Goal: Task Accomplishment & Management: Manage account settings

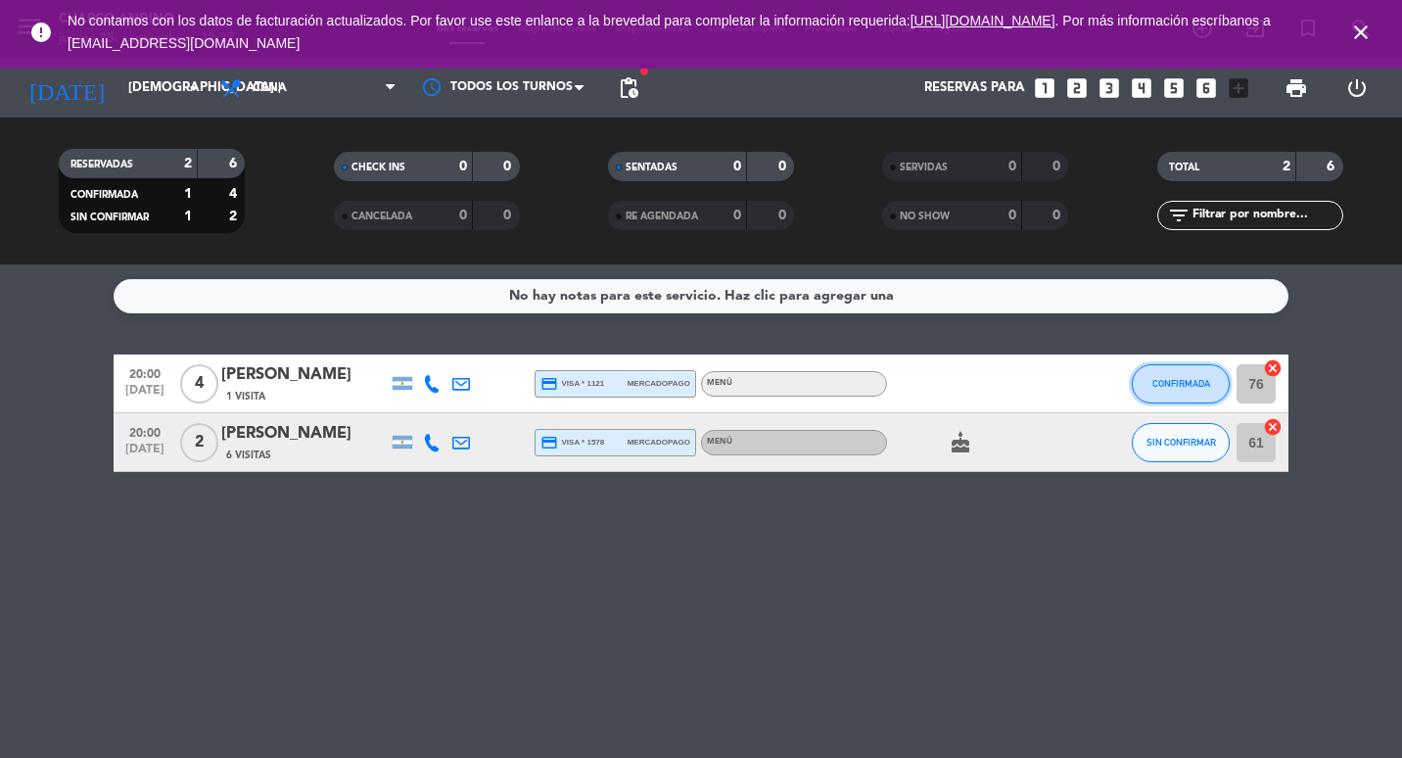
click at [1156, 398] on button "CONFIRMADA" at bounding box center [1181, 383] width 98 height 39
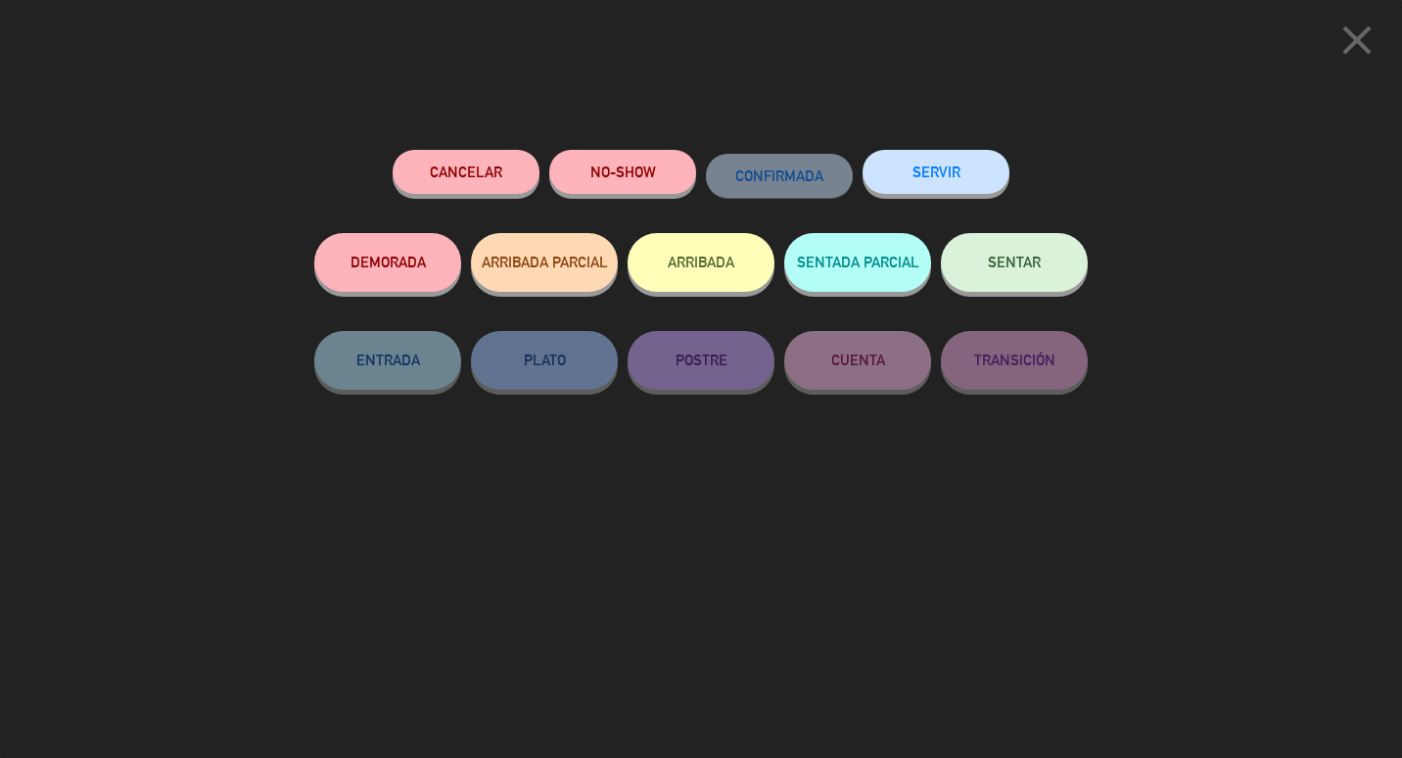
click at [584, 173] on button "NO-SHOW" at bounding box center [622, 172] width 147 height 44
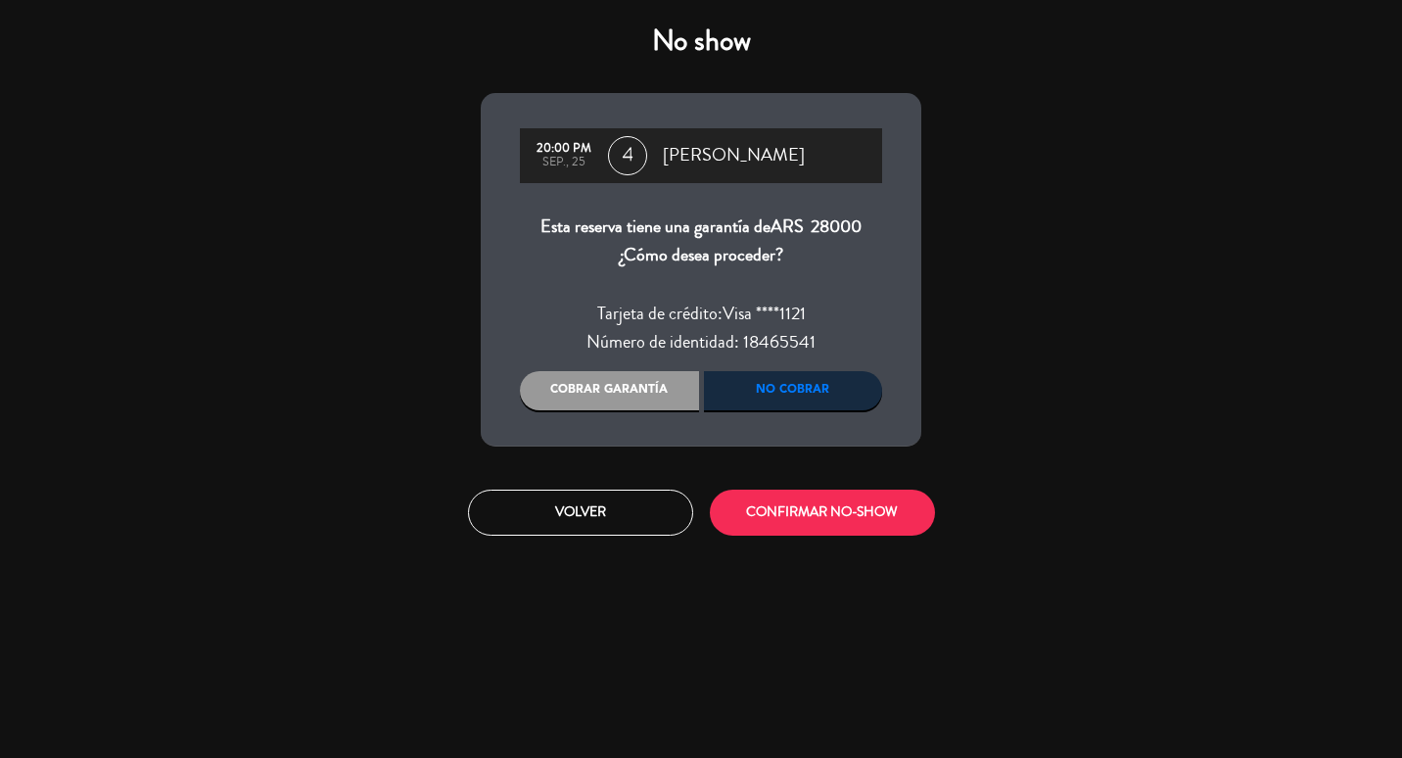
click at [654, 393] on div "Cobrar garantía" at bounding box center [609, 390] width 179 height 39
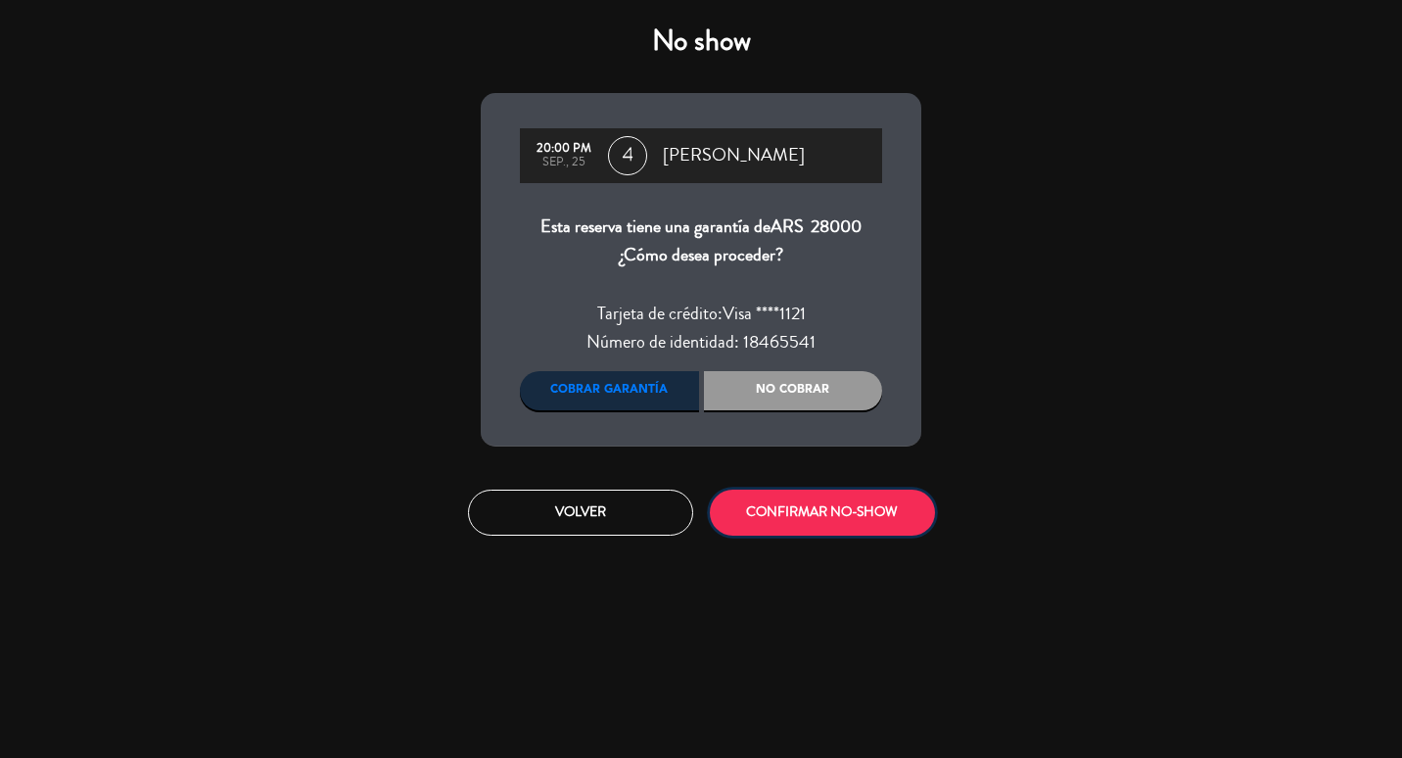
click at [864, 506] on button "CONFIRMAR NO-SHOW" at bounding box center [822, 513] width 225 height 46
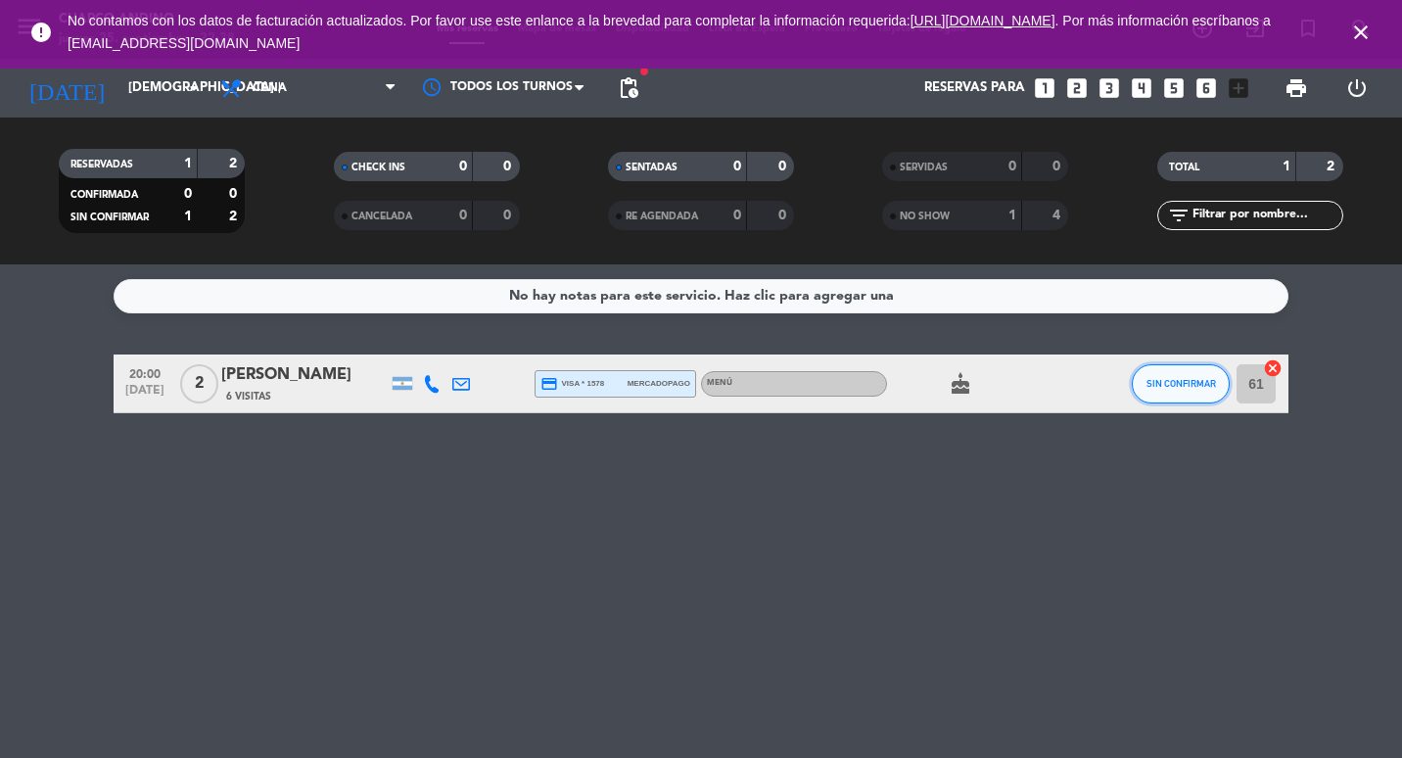
click at [1147, 394] on button "SIN CONFIRMAR" at bounding box center [1181, 383] width 98 height 39
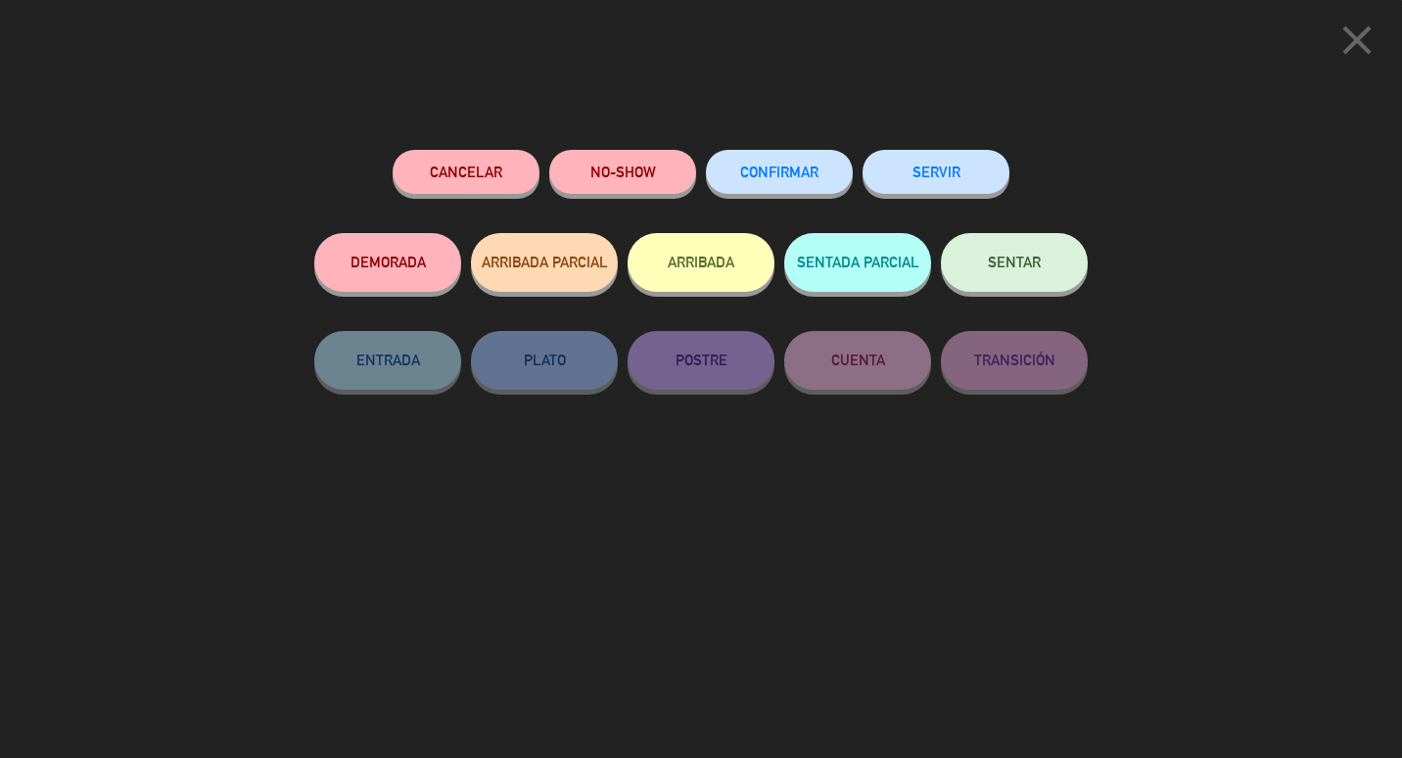
click at [1036, 275] on button "SENTAR" at bounding box center [1014, 262] width 147 height 59
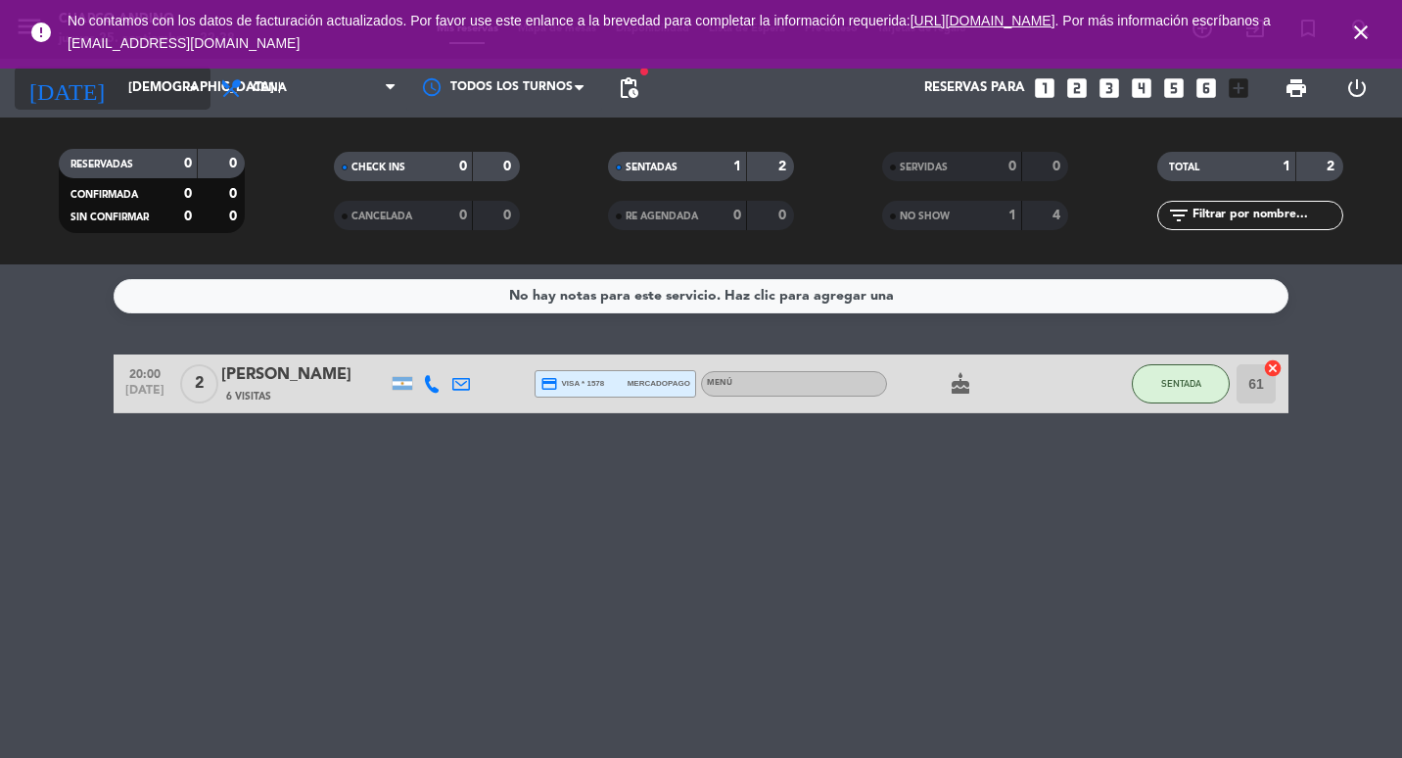
click at [131, 71] on input "[DEMOGRAPHIC_DATA] [DATE]" at bounding box center [203, 87] width 171 height 35
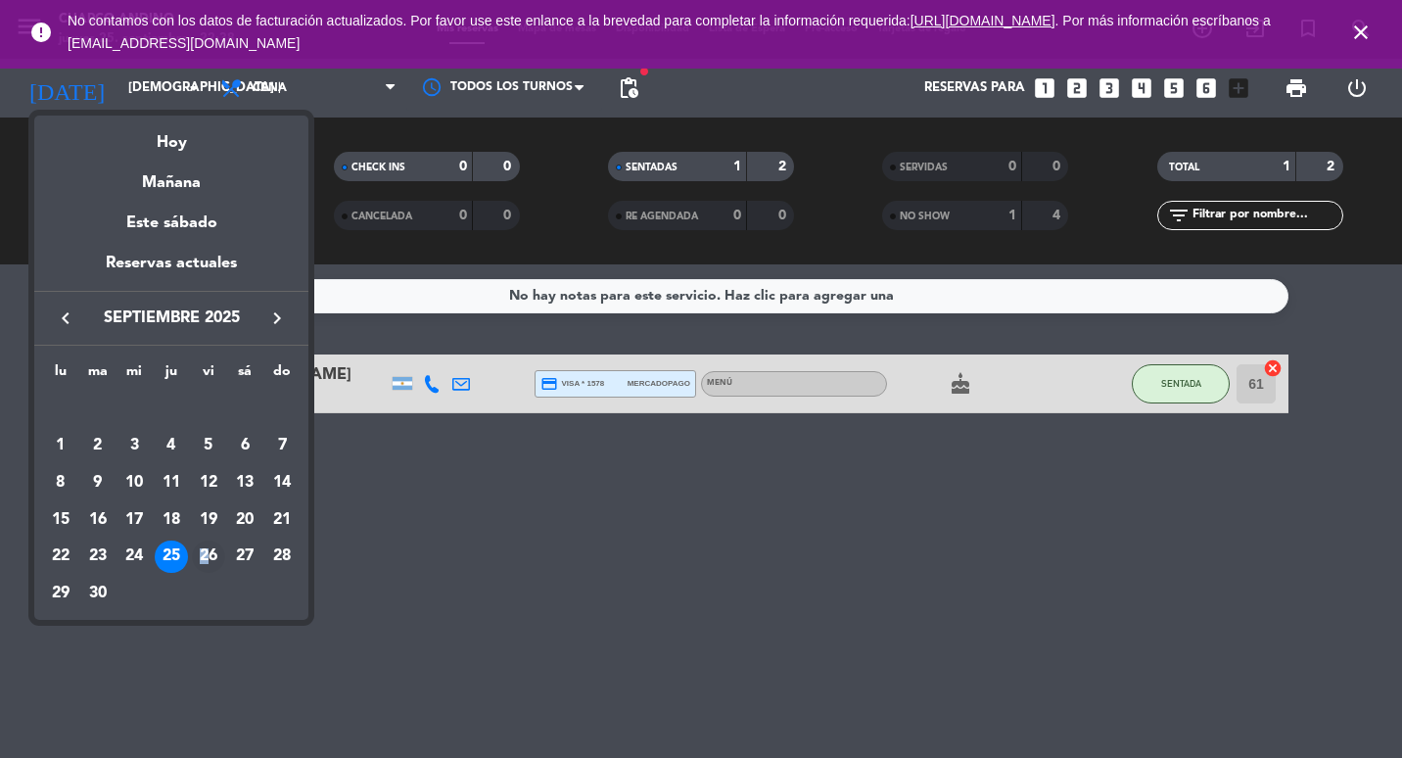
click at [206, 545] on div "26" at bounding box center [208, 556] width 33 height 33
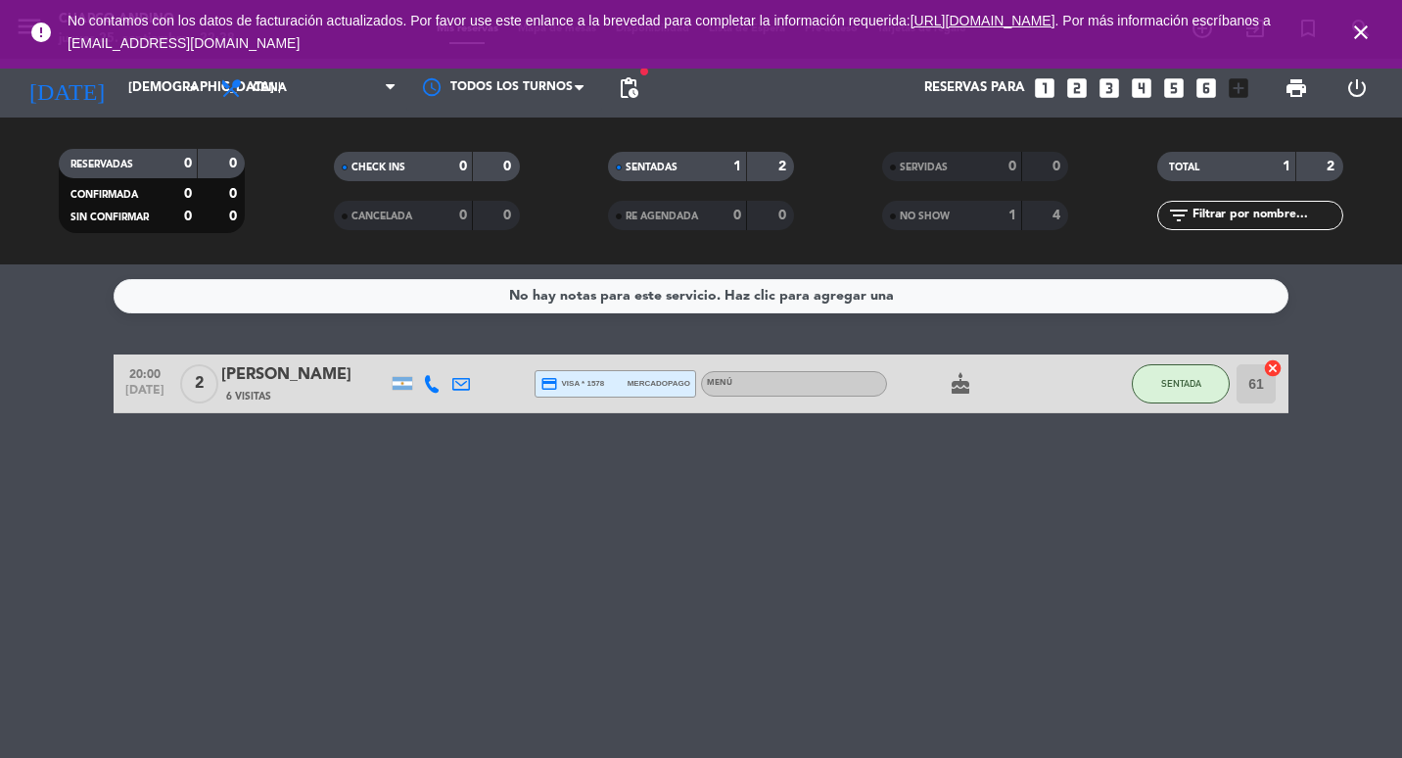
type input "vie. [DATE]"
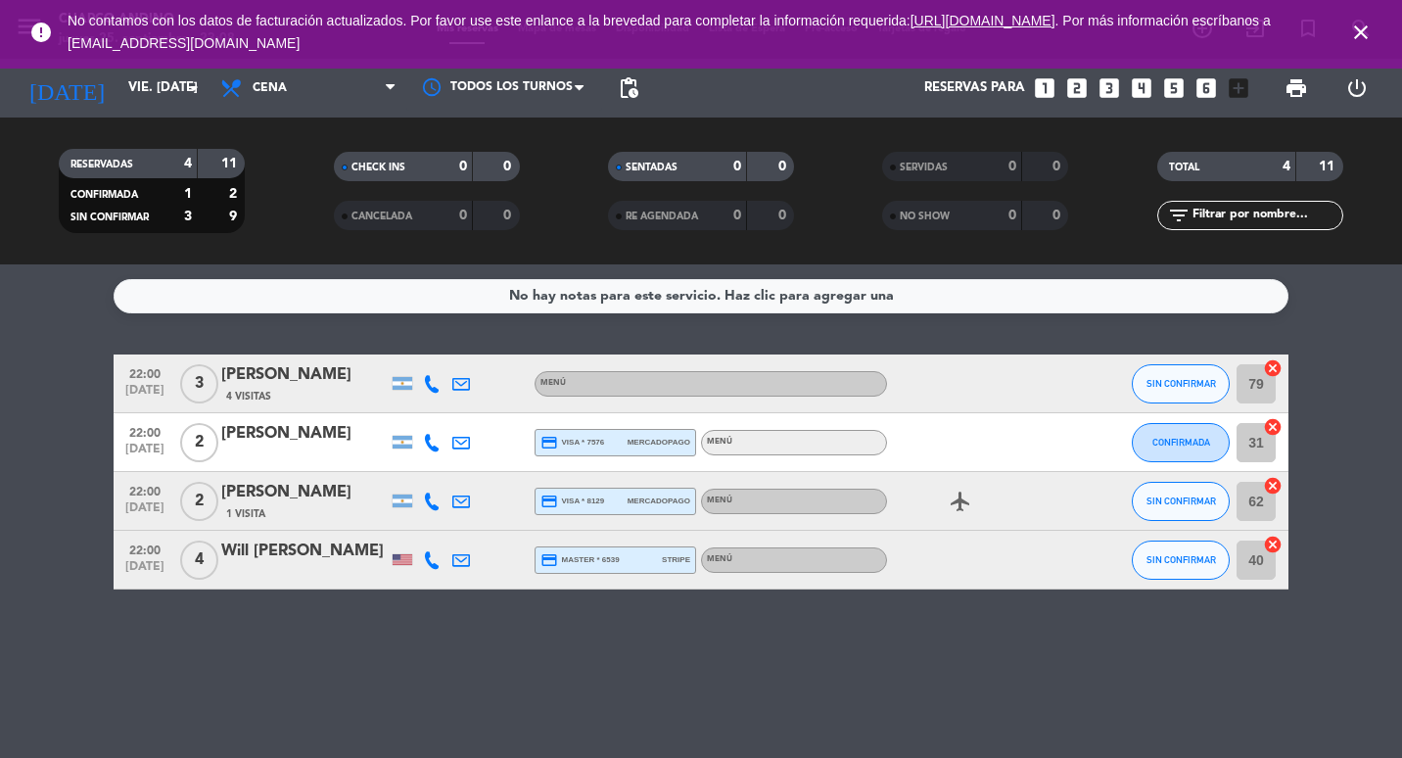
click at [1346, 403] on bookings-row "22:00 [DATE] 3 [PERSON_NAME] 4 Visitas MENÚ SIN CONFIRMAR 79 cancel 22:00 [DATE…" at bounding box center [701, 471] width 1402 height 235
click at [631, 79] on span "pending_actions" at bounding box center [628, 87] width 23 height 23
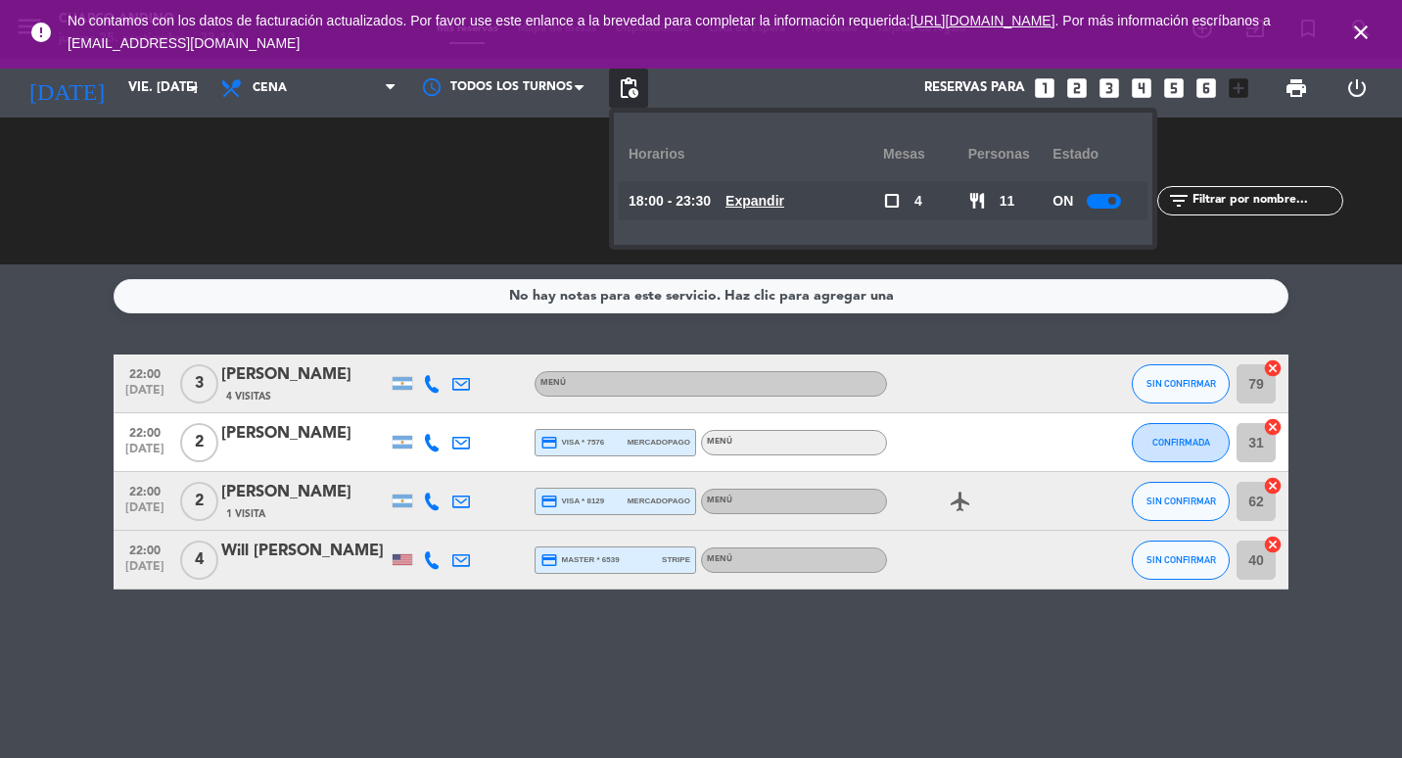
click at [784, 196] on u "Expandir" at bounding box center [754, 201] width 59 height 16
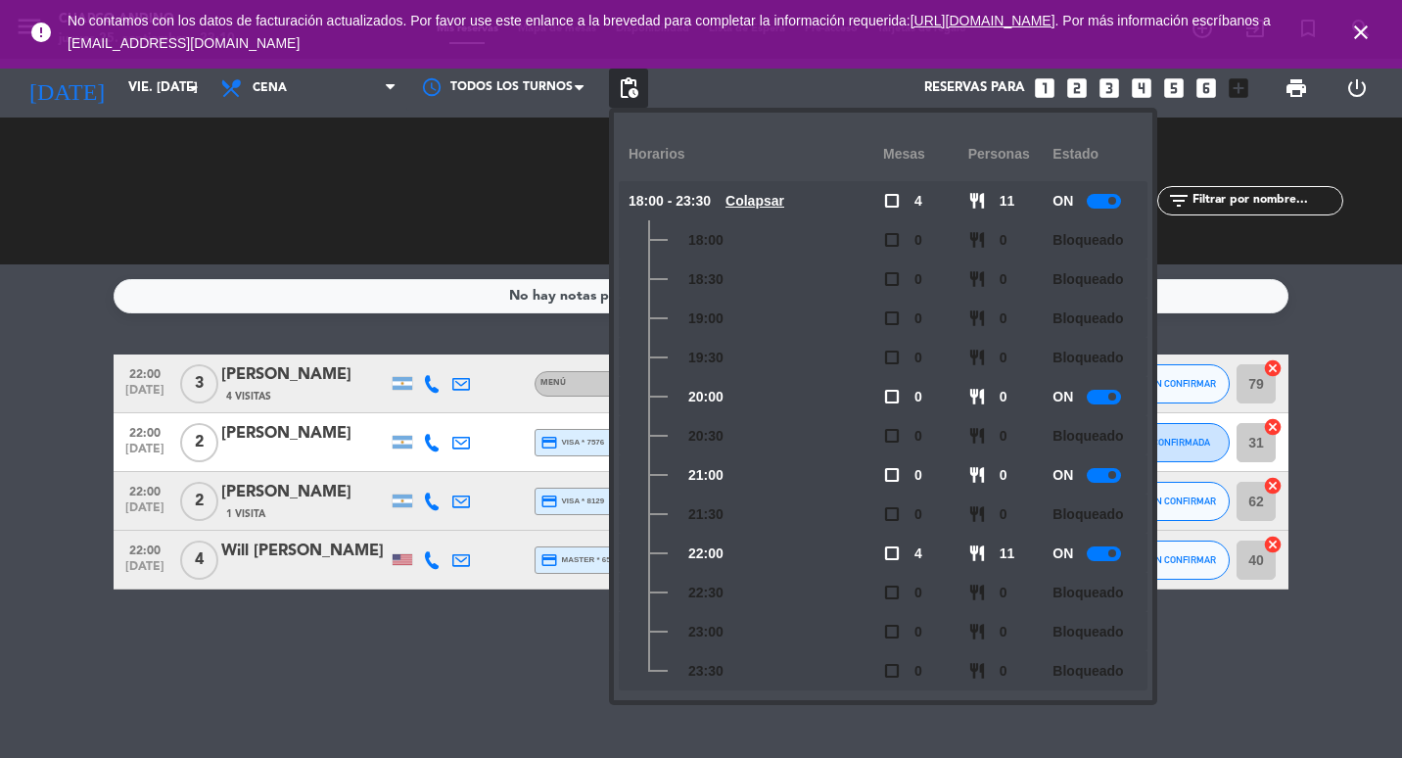
click at [1106, 552] on div at bounding box center [1104, 553] width 34 height 15
click at [713, 85] on div "Reservas para looks_one looks_two looks_3 looks_4 looks_5 looks_6 add_box" at bounding box center [953, 88] width 610 height 59
